Goal: Find specific page/section

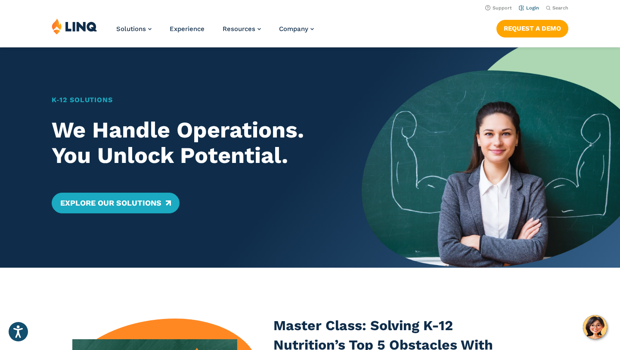
click at [531, 9] on link "Login" at bounding box center [529, 8] width 20 height 6
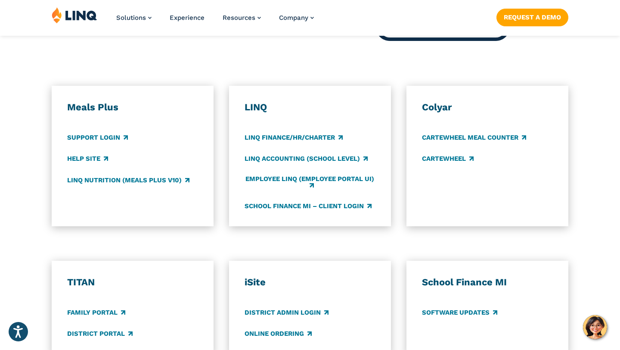
scroll to position [463, 0]
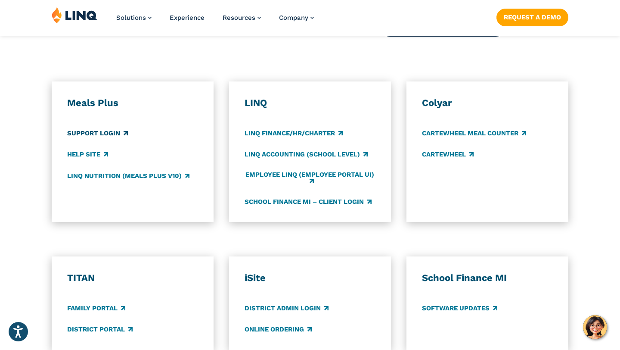
click at [99, 131] on link "Support Login" at bounding box center [97, 133] width 61 height 9
click at [99, 155] on link "Help Site" at bounding box center [87, 154] width 41 height 9
click at [103, 176] on link "LINQ Nutrition (Meals Plus v10)" at bounding box center [128, 175] width 122 height 9
click at [278, 134] on link "LINQ Finance/HR/Charter" at bounding box center [293, 133] width 98 height 9
click at [292, 154] on link "LINQ Accounting (school level)" at bounding box center [305, 154] width 123 height 9
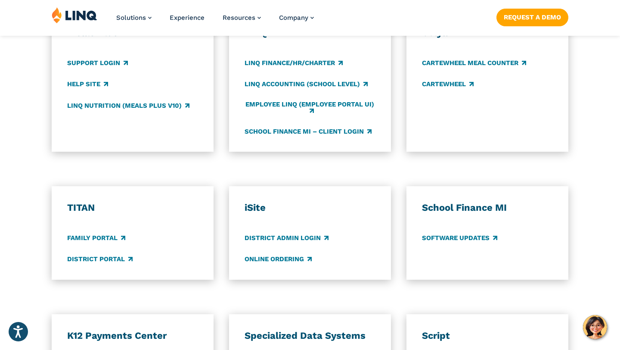
scroll to position [534, 0]
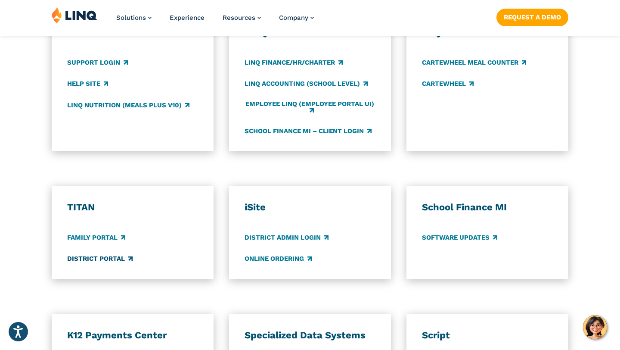
click at [124, 257] on link "District Portal" at bounding box center [99, 258] width 65 height 9
